Goal: Information Seeking & Learning: Learn about a topic

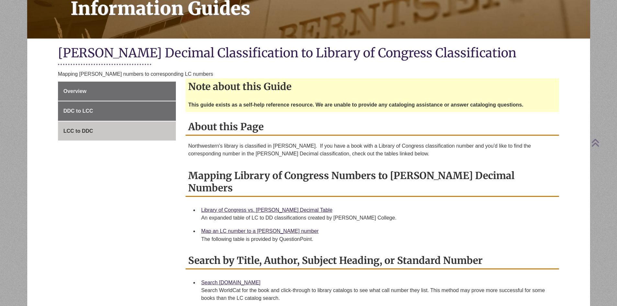
scroll to position [259, 0]
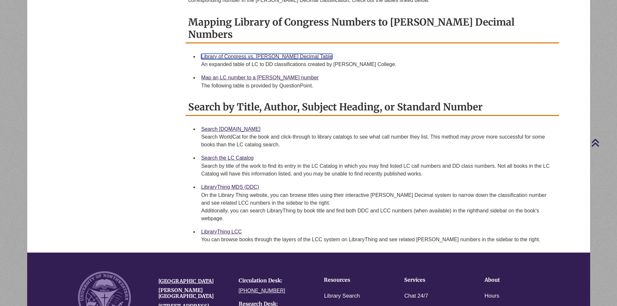
click at [255, 54] on link "Library of Congress vs. [PERSON_NAME] Decimal Table" at bounding box center [266, 57] width 131 height 6
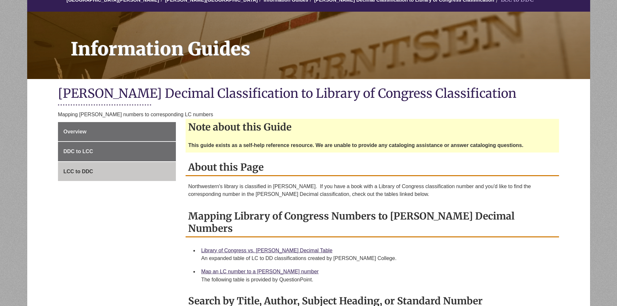
scroll to position [162, 0]
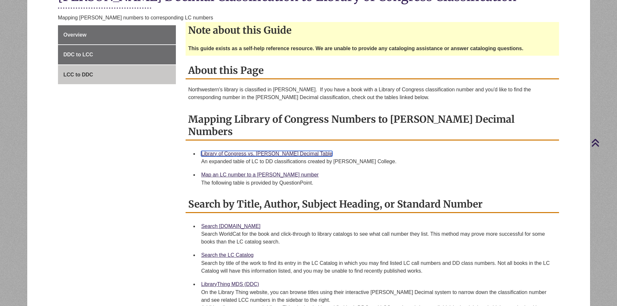
click at [229, 151] on link "Library of Congress vs. [PERSON_NAME] Decimal Table" at bounding box center [266, 154] width 131 height 6
click at [238, 151] on link "Library of Congress vs. [PERSON_NAME] Decimal Table" at bounding box center [266, 154] width 131 height 6
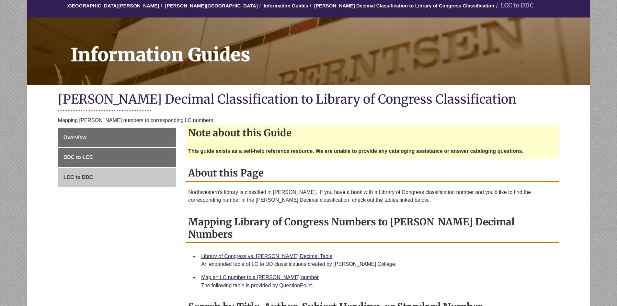
scroll to position [162, 0]
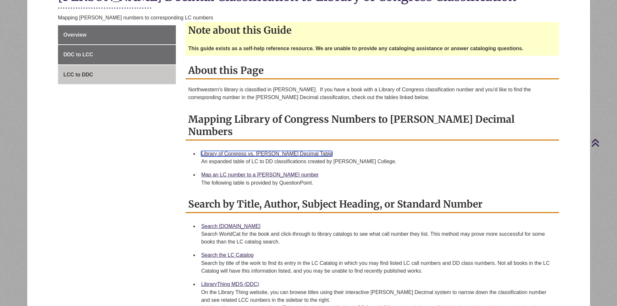
click at [238, 151] on link "Library of Congress vs. [PERSON_NAME] Decimal Table" at bounding box center [266, 154] width 131 height 6
